Goal: Information Seeking & Learning: Learn about a topic

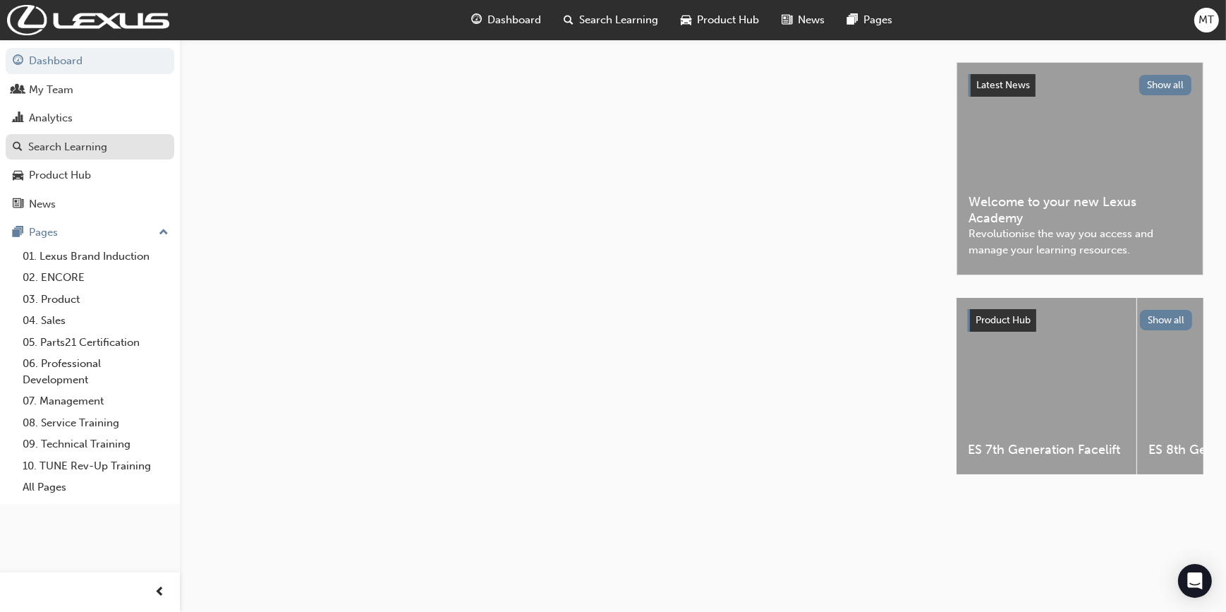
click at [63, 145] on div "Search Learning" at bounding box center [67, 147] width 79 height 16
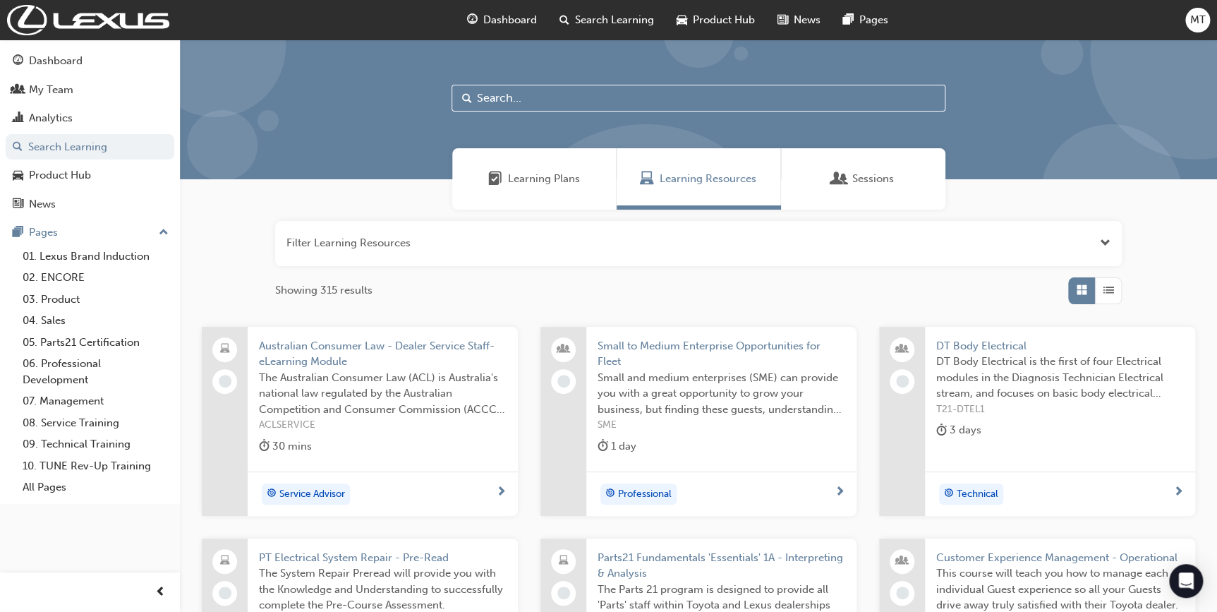
click at [543, 101] on input "text" at bounding box center [698, 98] width 494 height 27
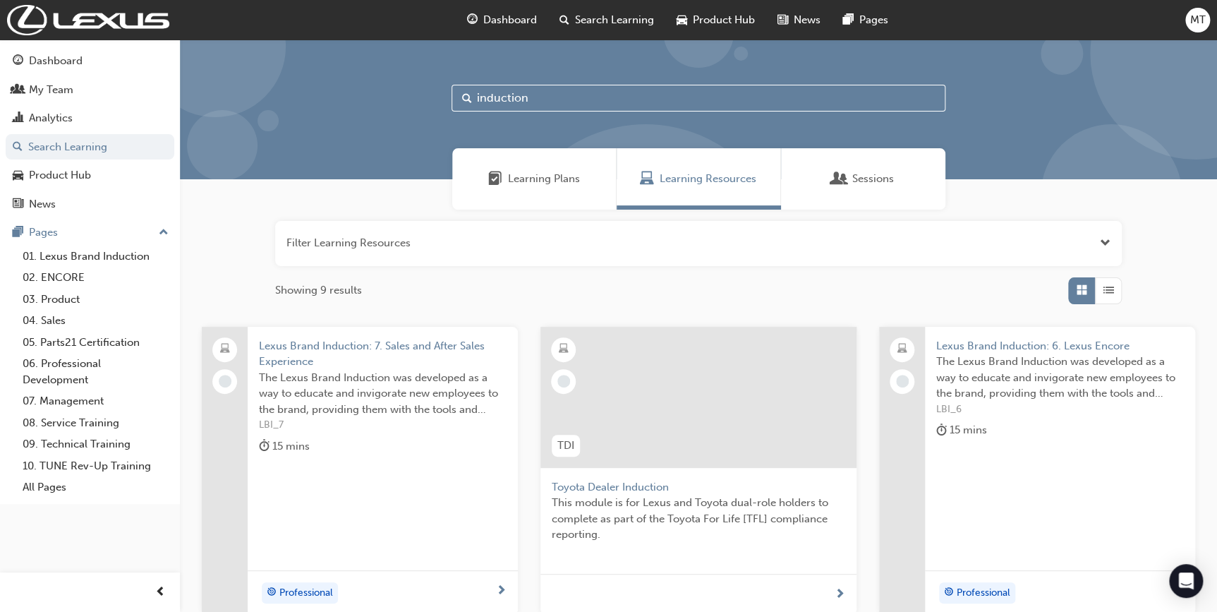
type input "induction"
